Goal: Find specific page/section: Find specific page/section

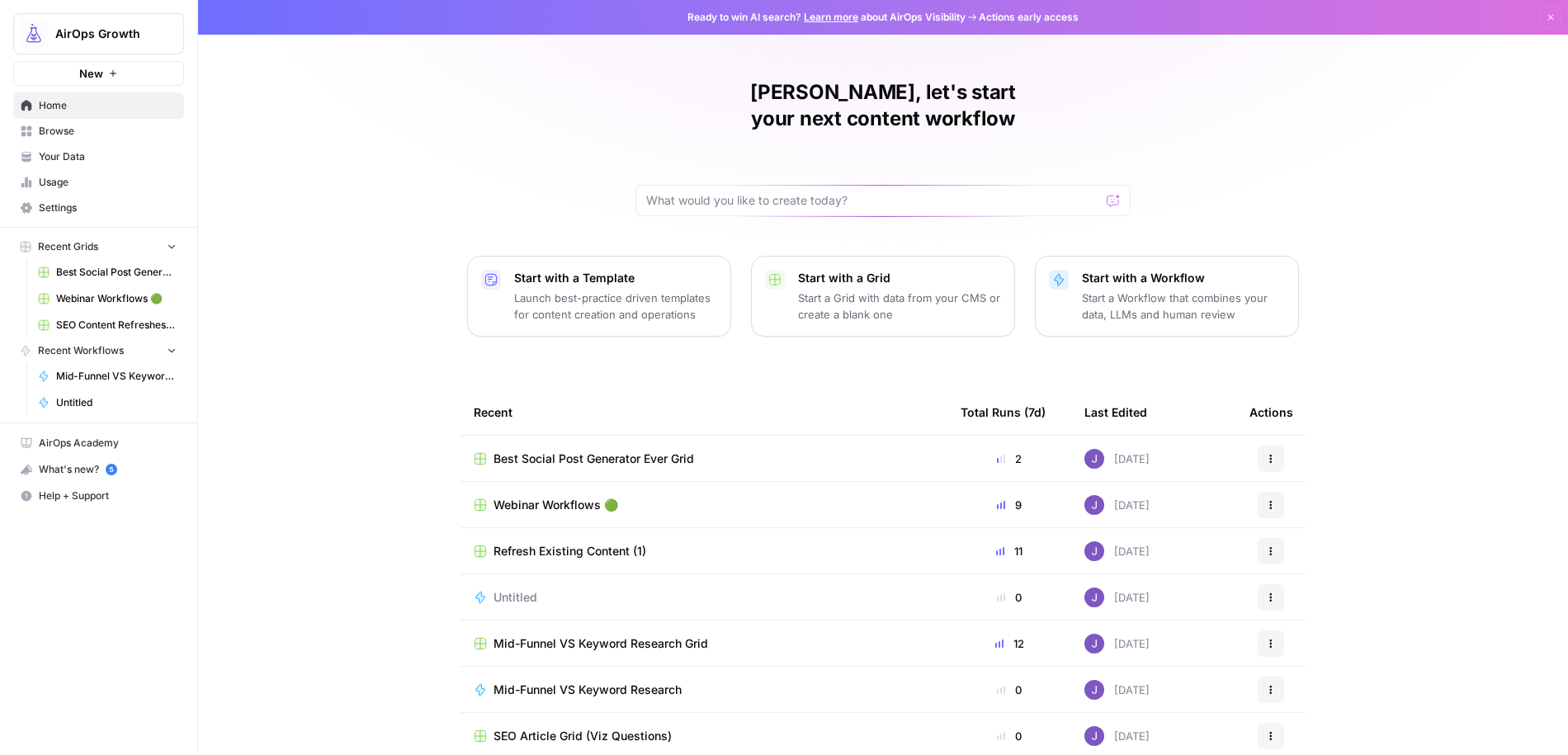
click at [110, 294] on span "Webinar Workflows 🟢" at bounding box center [117, 299] width 120 height 15
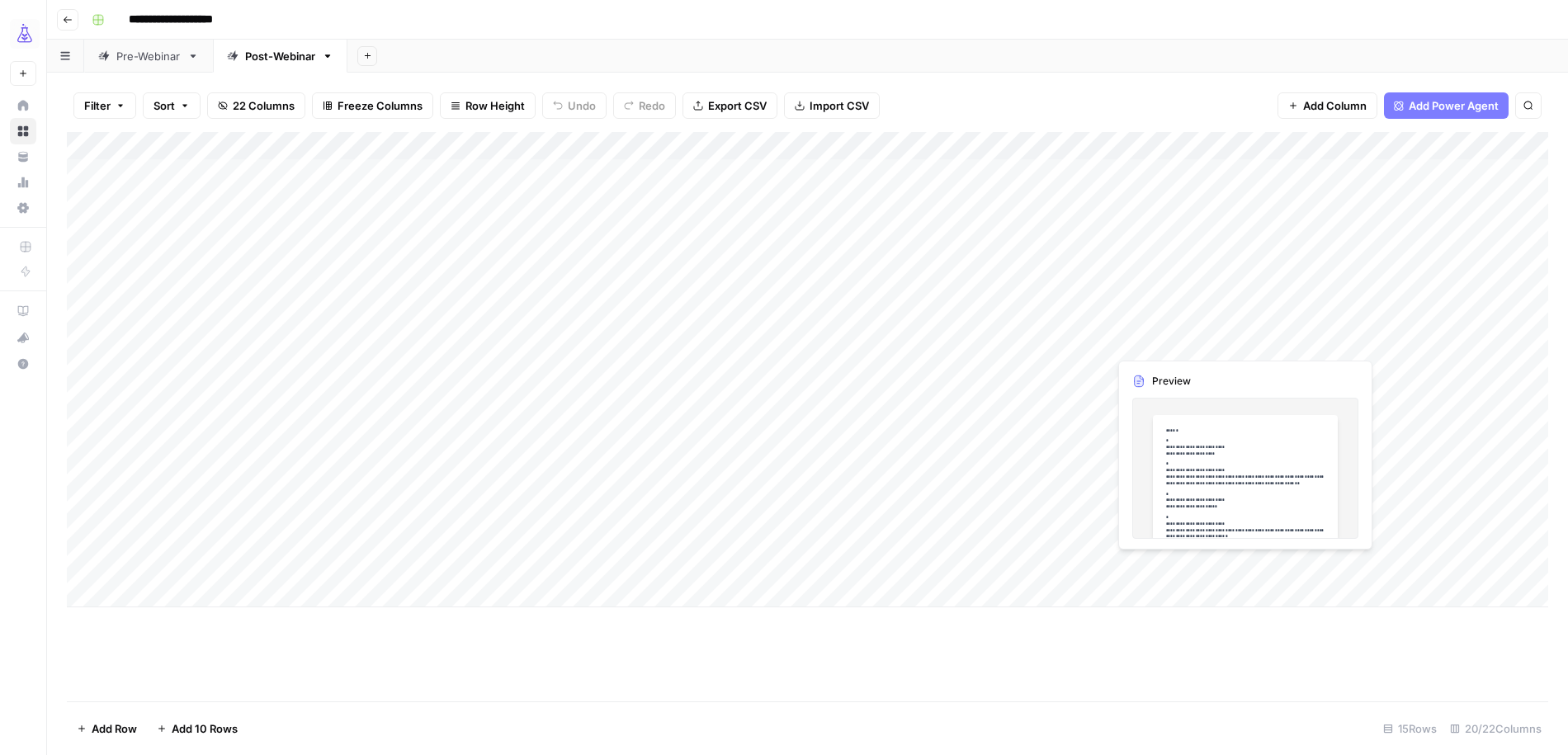
click at [1180, 344] on div "Add Column" at bounding box center [807, 369] width 1481 height 475
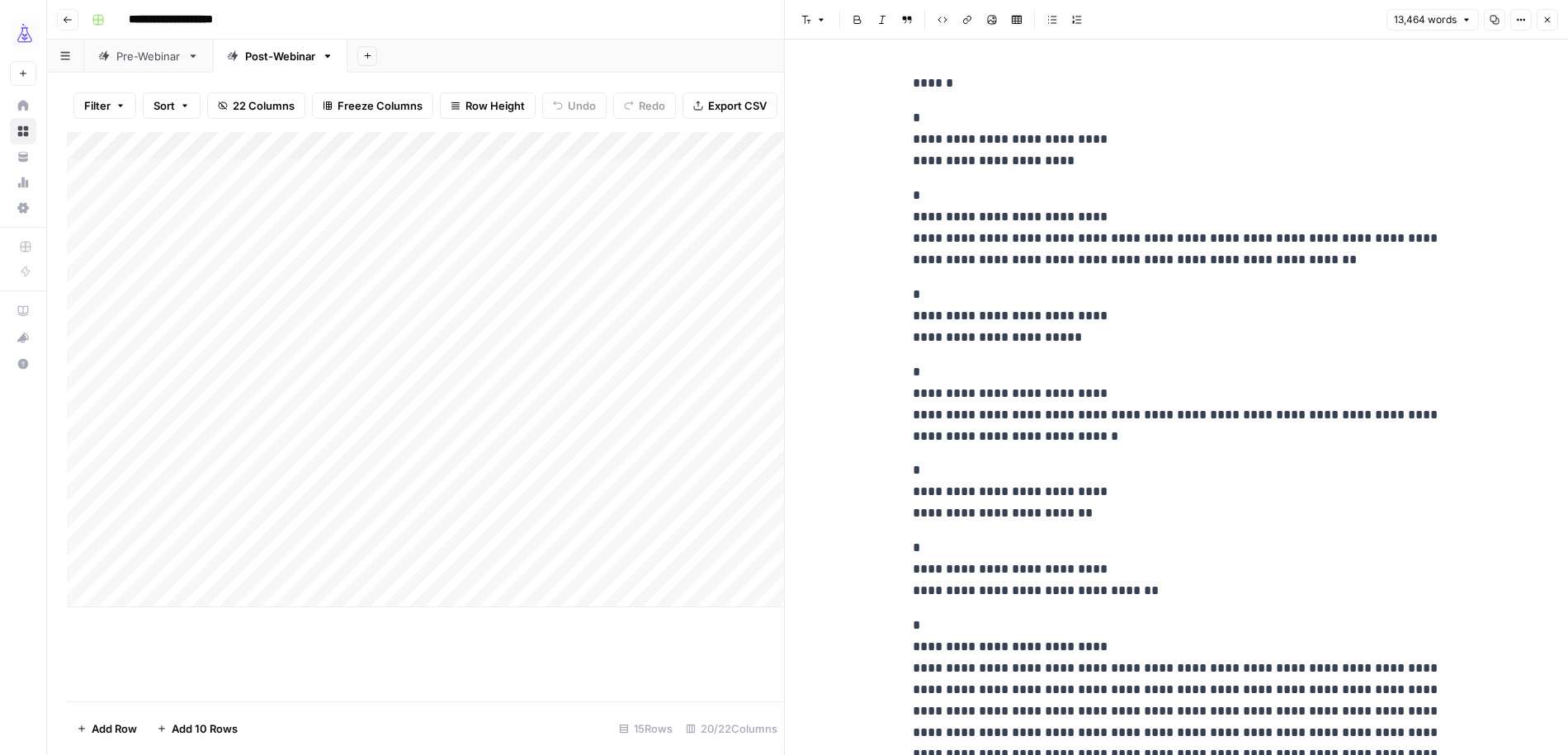
click at [1495, 11] on button "Copy" at bounding box center [1494, 19] width 21 height 21
click at [1546, 24] on icon "button" at bounding box center [1547, 20] width 10 height 10
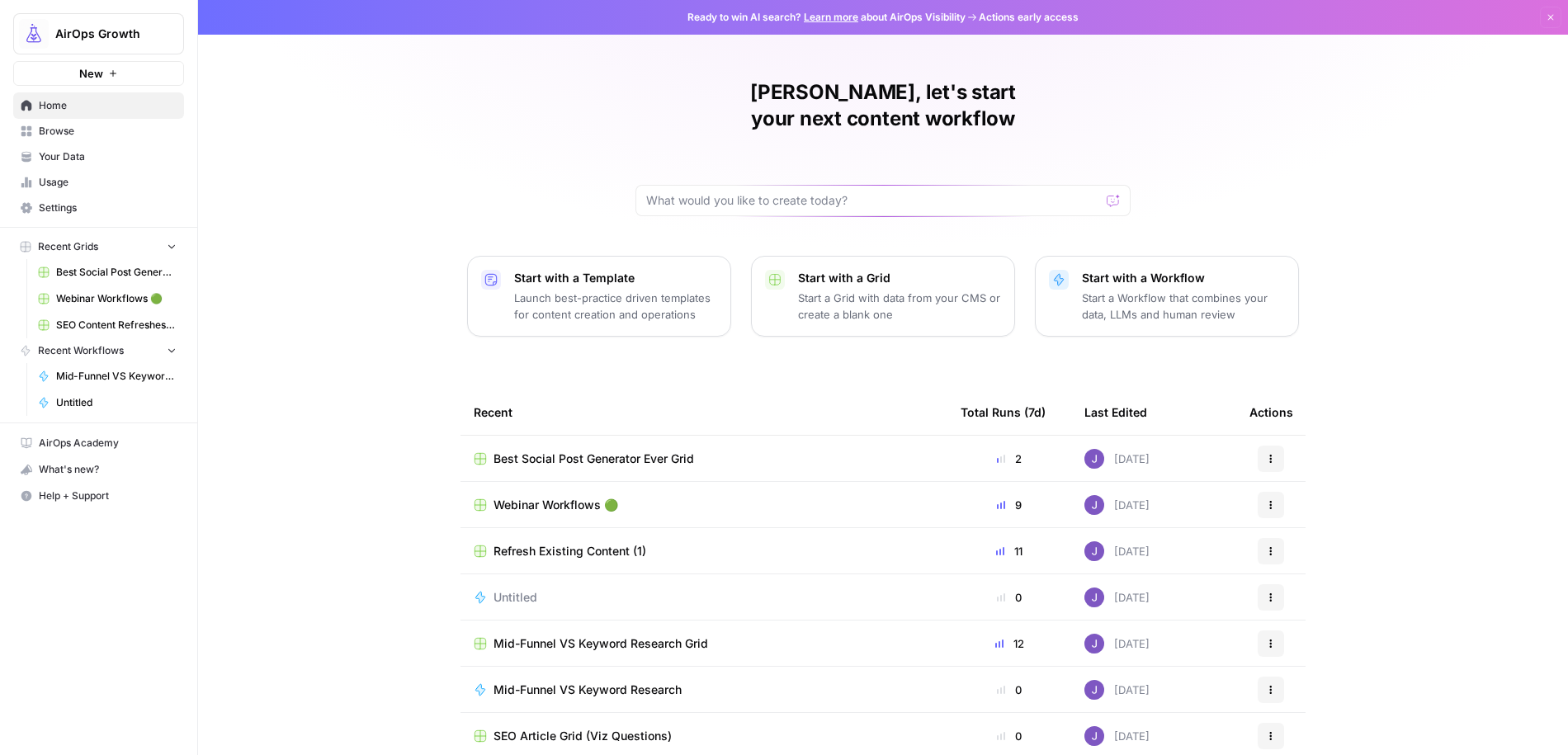
click at [107, 291] on span "Webinar Workflows 🟢" at bounding box center [117, 299] width 120 height 15
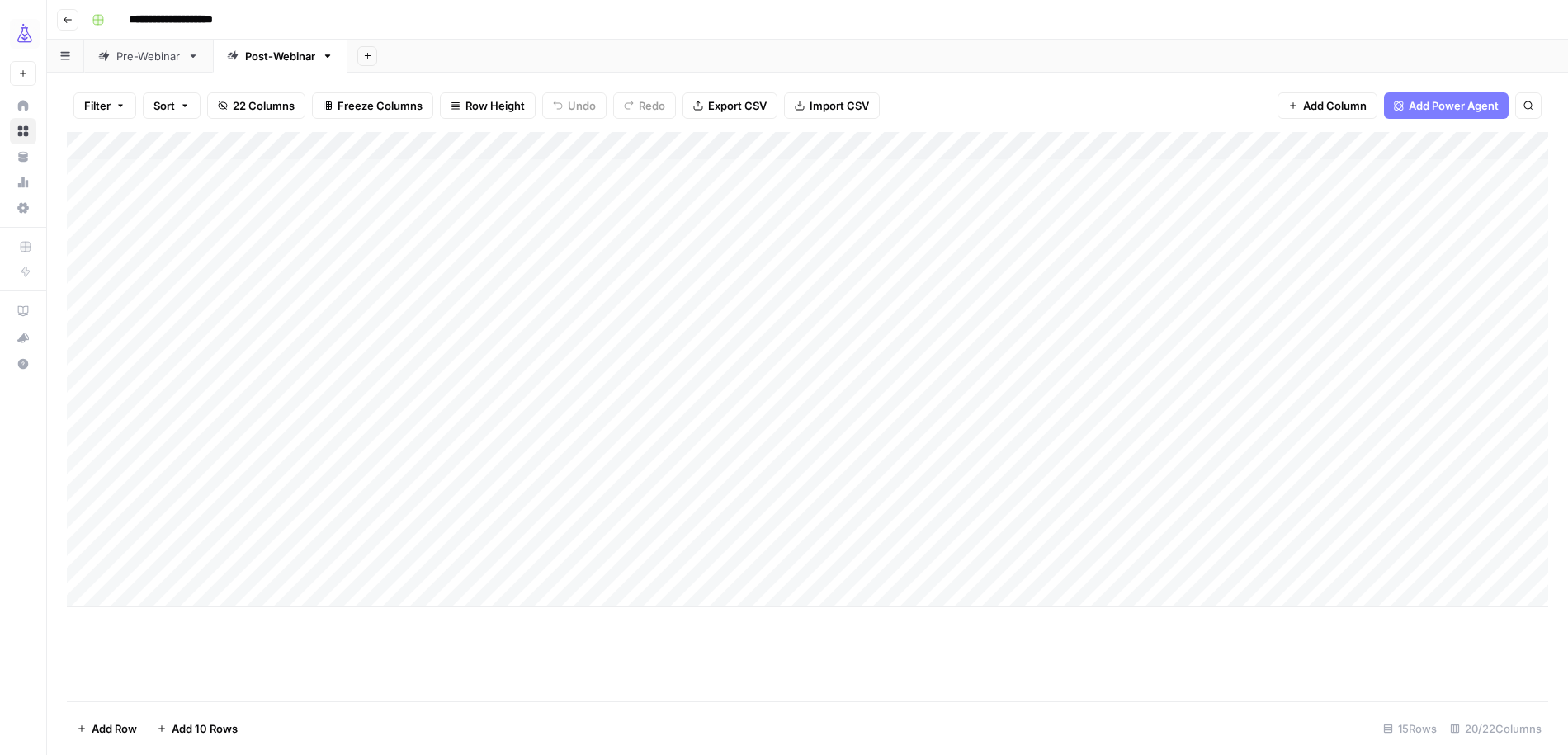
click at [148, 64] on link "Pre-Webinar" at bounding box center [148, 55] width 129 height 33
click at [264, 52] on div "Post-Webinar" at bounding box center [279, 55] width 70 height 16
